Goal: Navigation & Orientation: Find specific page/section

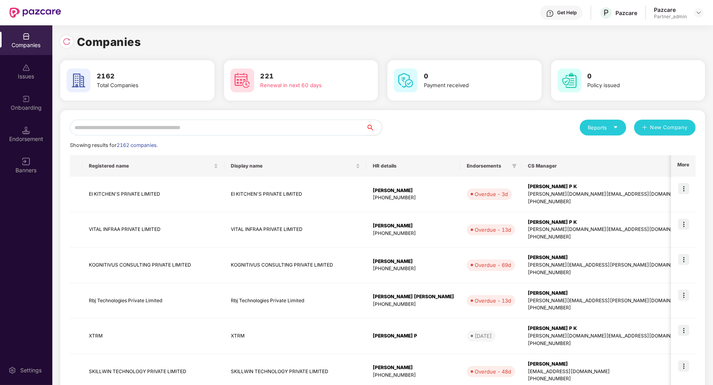
click at [117, 124] on input "text" at bounding box center [218, 128] width 296 height 16
click at [117, 124] on input "**" at bounding box center [218, 128] width 296 height 16
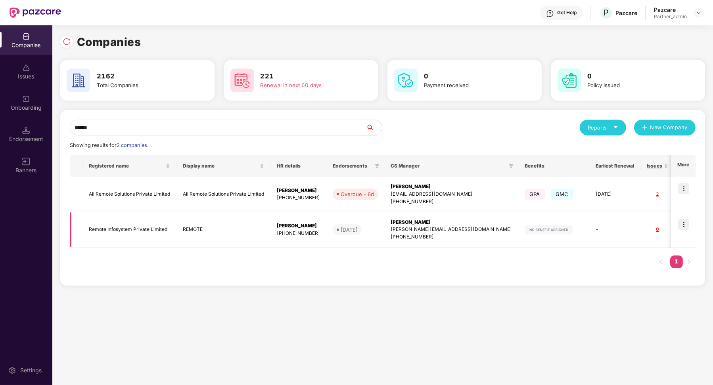
type input "******"
click at [684, 230] on img at bounding box center [683, 224] width 11 height 11
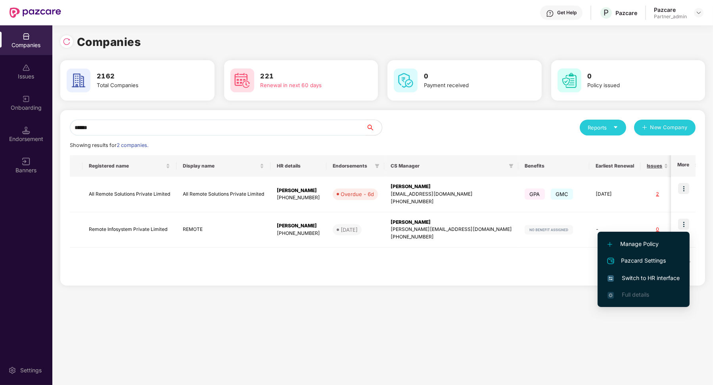
click at [650, 280] on span "Switch to HR interface" at bounding box center [643, 278] width 72 height 9
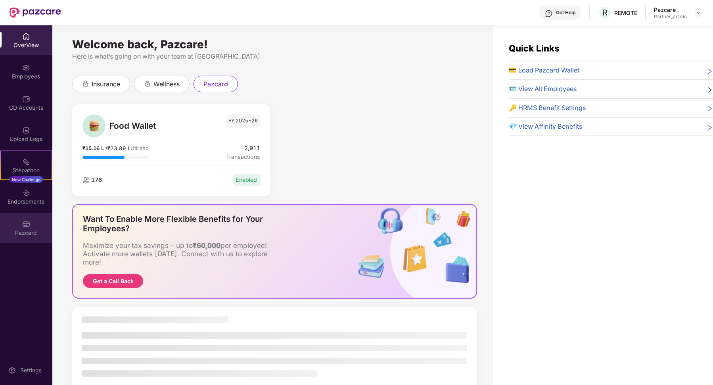
click at [1, 230] on div "Pazcard" at bounding box center [26, 233] width 52 height 8
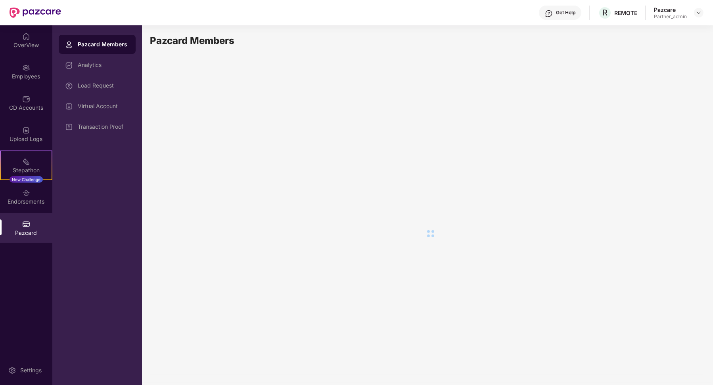
click at [119, 102] on div "Virtual Account" at bounding box center [97, 106] width 77 height 19
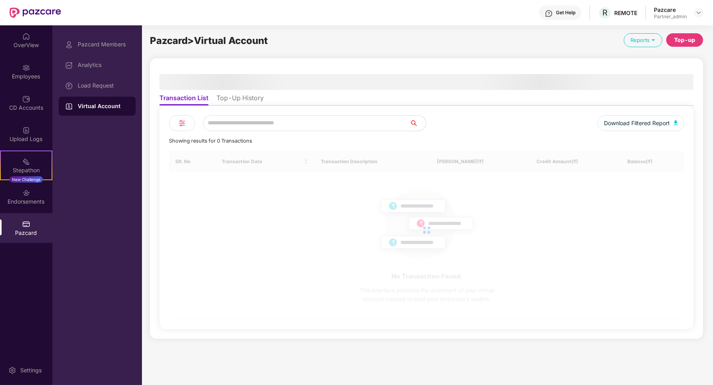
click at [245, 96] on li "Top-Up History" at bounding box center [239, 99] width 47 height 11
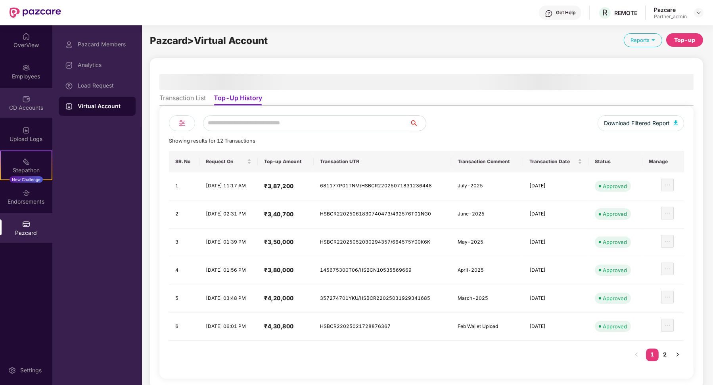
click at [19, 97] on div "CD Accounts" at bounding box center [26, 103] width 52 height 30
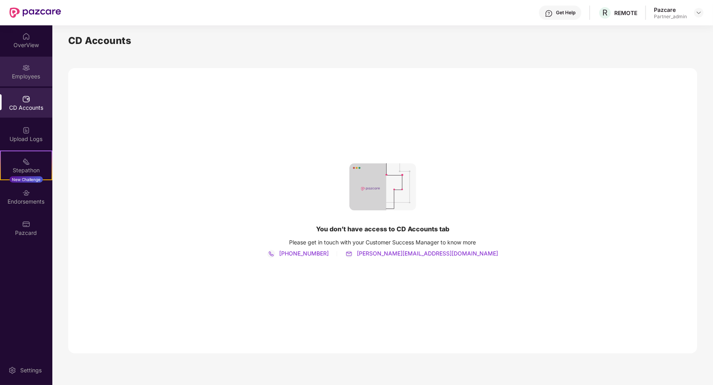
click at [39, 80] on div "Employees" at bounding box center [26, 72] width 52 height 30
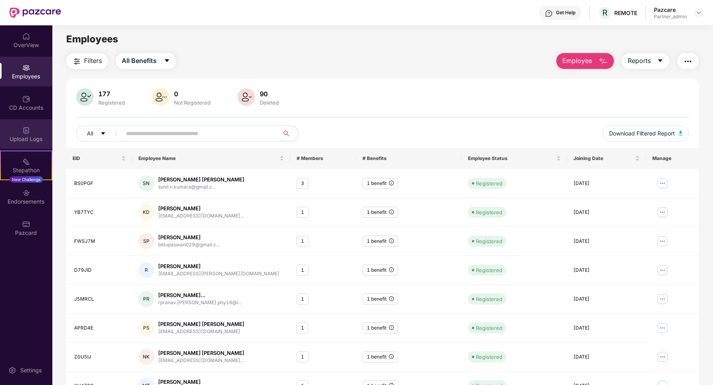
click at [30, 133] on img at bounding box center [26, 130] width 8 height 8
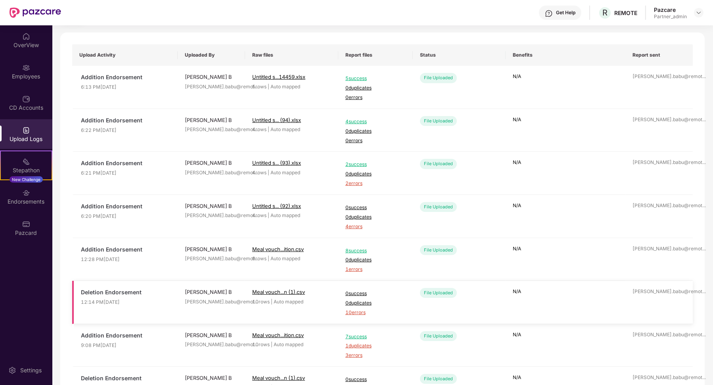
scroll to position [7, 0]
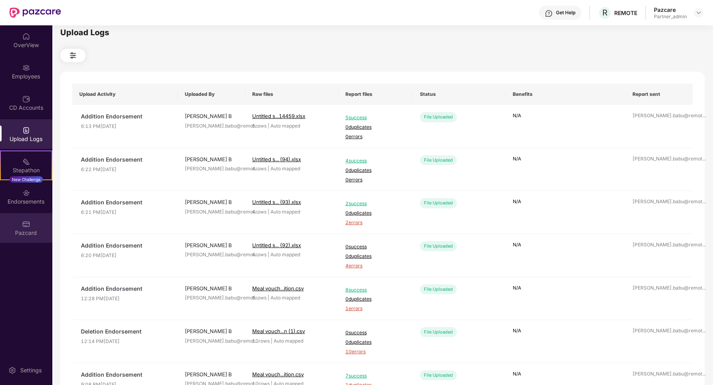
click at [31, 230] on div "Pazcard" at bounding box center [26, 233] width 52 height 8
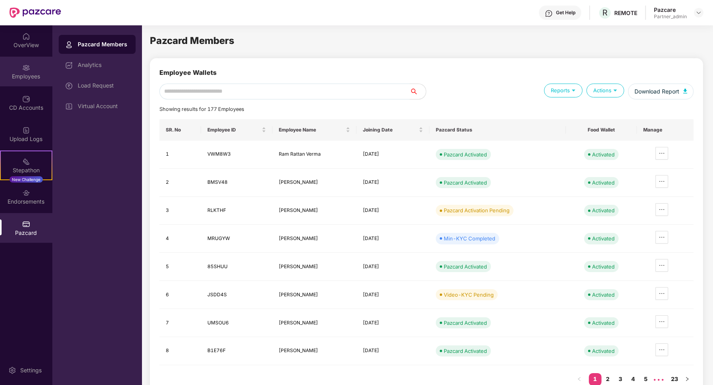
click at [23, 84] on div "Employees" at bounding box center [26, 72] width 52 height 30
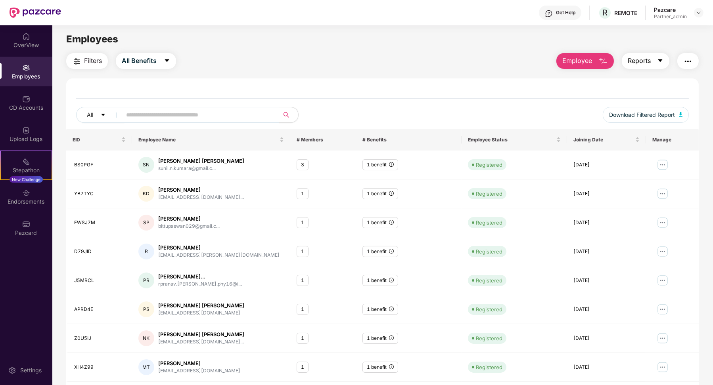
click at [657, 66] on button "Reports" at bounding box center [646, 61] width 48 height 16
click at [656, 81] on div "All Benefits" at bounding box center [647, 82] width 29 height 9
click at [34, 138] on div "Upload Logs" at bounding box center [26, 139] width 52 height 8
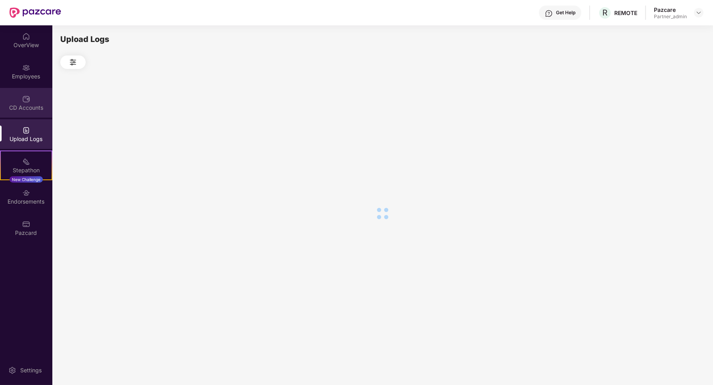
click at [34, 109] on div "CD Accounts" at bounding box center [26, 108] width 52 height 8
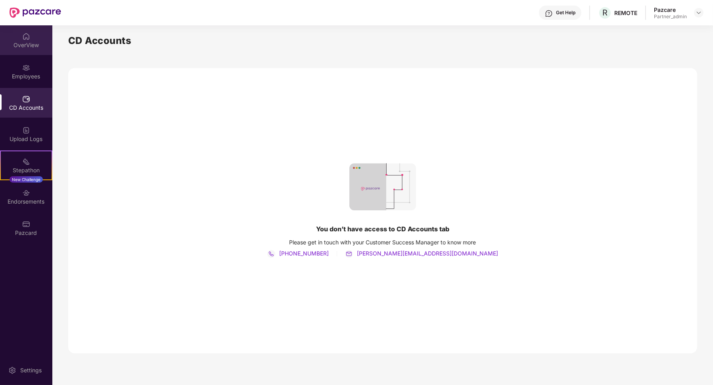
click at [8, 31] on div "OverView" at bounding box center [26, 40] width 52 height 30
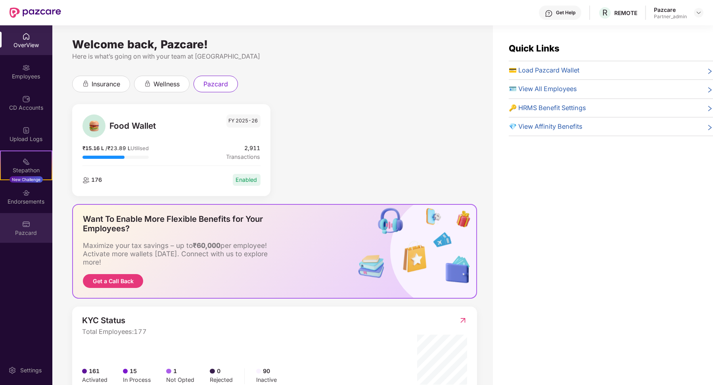
click at [42, 224] on div "Pazcard" at bounding box center [26, 228] width 52 height 30
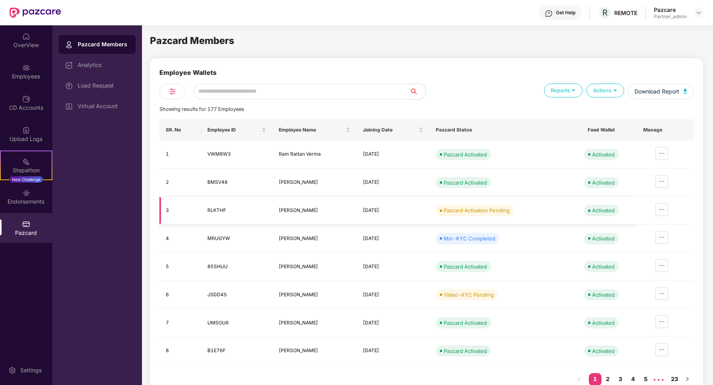
click at [212, 213] on td "RLKTHF" at bounding box center [236, 211] width 71 height 28
copy td "RLKTHF"
click at [36, 78] on div "Employees" at bounding box center [26, 77] width 52 height 8
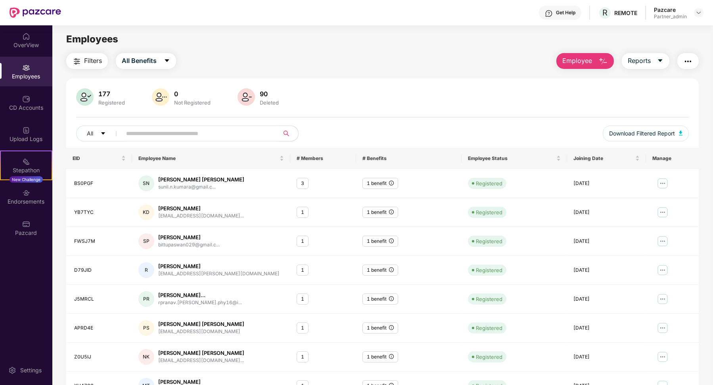
click at [159, 123] on div "177 Registered 0 Not Registered 90 Deleted All Download Filtered Report" at bounding box center [382, 117] width 633 height 59
click at [159, 128] on input "text" at bounding box center [197, 134] width 142 height 12
paste input "******"
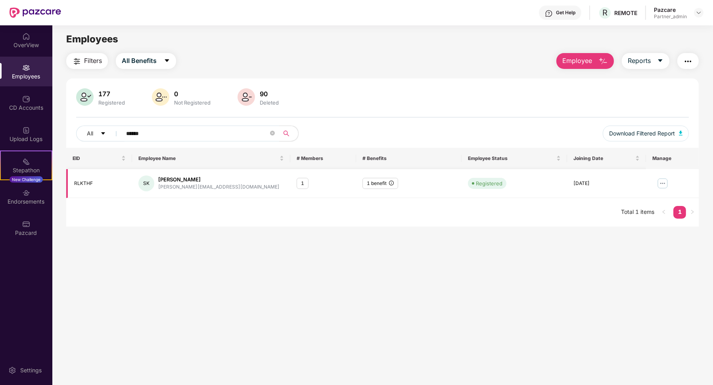
type input "******"
click at [169, 188] on div "[PERSON_NAME][EMAIL_ADDRESS][DOMAIN_NAME]" at bounding box center [218, 188] width 121 height 8
copy div "[PERSON_NAME][EMAIL_ADDRESS][DOMAIN_NAME]"
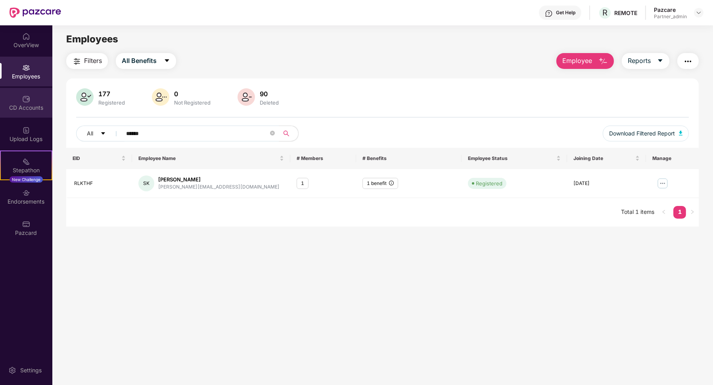
click at [39, 104] on div "CD Accounts" at bounding box center [26, 108] width 52 height 8
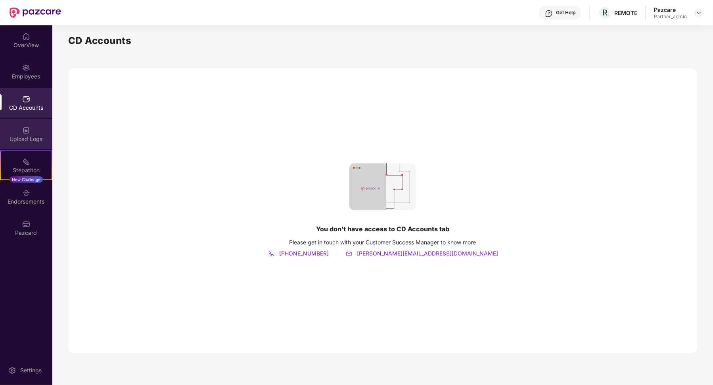
click at [37, 132] on div "Upload Logs" at bounding box center [26, 134] width 52 height 30
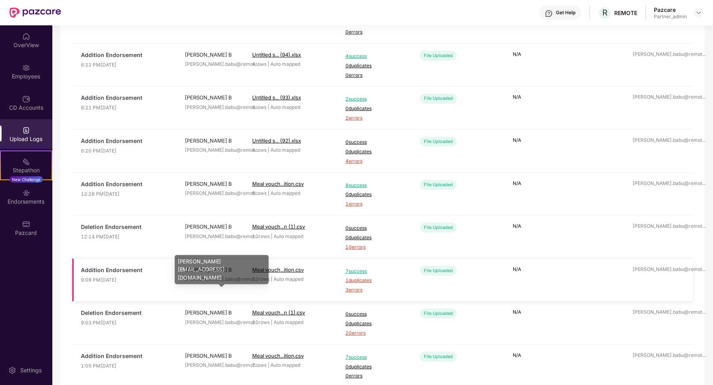
scroll to position [188, 0]
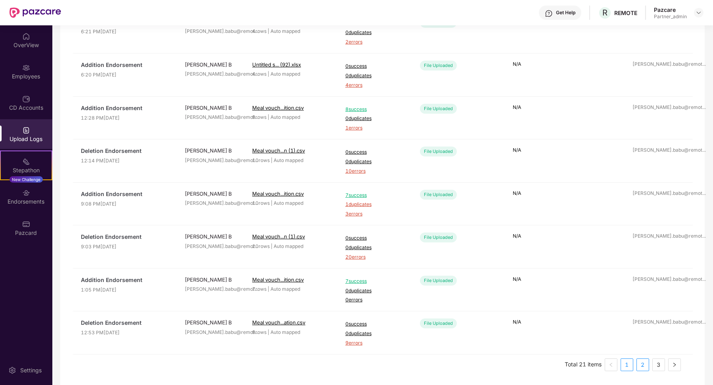
click at [641, 362] on link "2" at bounding box center [643, 365] width 12 height 12
click at [631, 363] on link "1" at bounding box center [627, 365] width 12 height 12
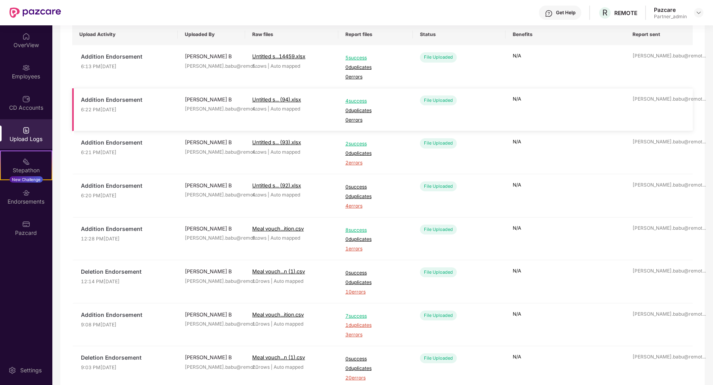
scroll to position [59, 0]
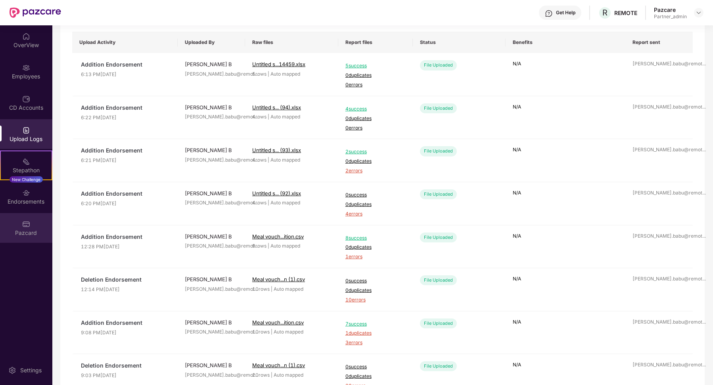
click at [31, 218] on div "Pazcard" at bounding box center [26, 228] width 52 height 30
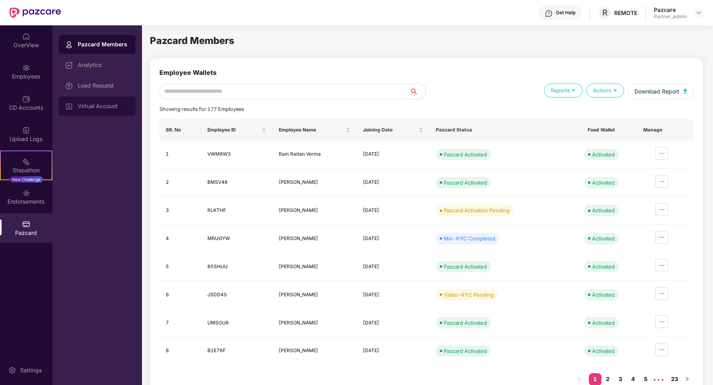
click at [111, 100] on div "Virtual Account" at bounding box center [97, 106] width 77 height 19
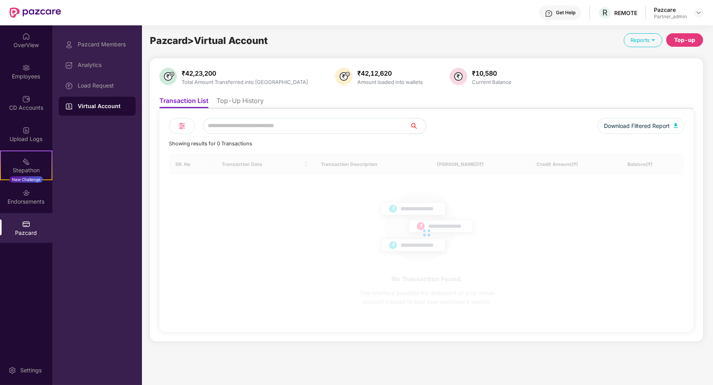
click at [218, 98] on li "Top-Up History" at bounding box center [239, 102] width 47 height 11
